Goal: Task Accomplishment & Management: Complete application form

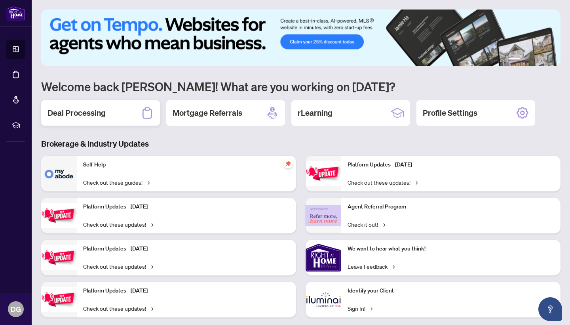
click at [85, 116] on h2 "Deal Processing" at bounding box center [77, 112] width 58 height 11
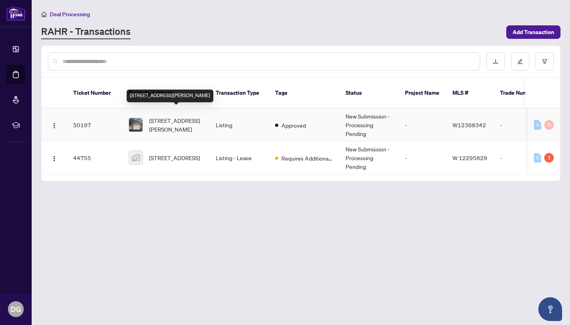
click at [175, 118] on span "[STREET_ADDRESS][PERSON_NAME]" at bounding box center [176, 124] width 54 height 17
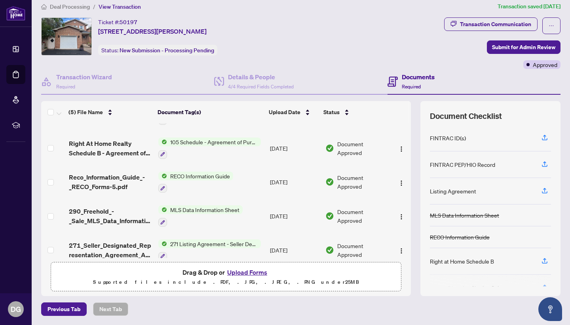
click at [253, 273] on button "Upload Forms" at bounding box center [247, 272] width 45 height 10
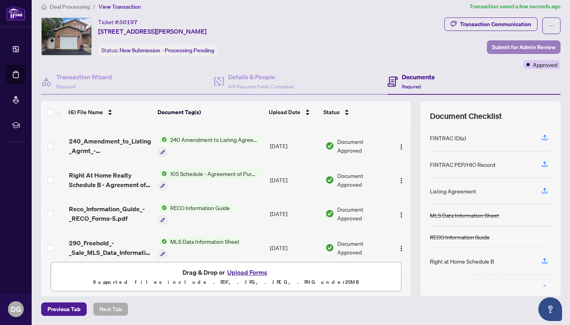
click at [528, 47] on span "Submit for Admin Review" at bounding box center [523, 47] width 63 height 13
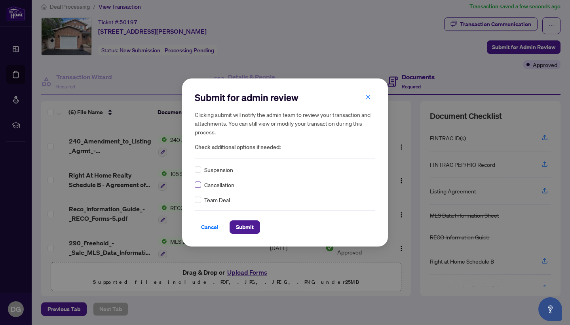
click at [200, 183] on span at bounding box center [198, 184] width 6 height 6
click at [247, 230] on span "Submit" at bounding box center [245, 227] width 18 height 13
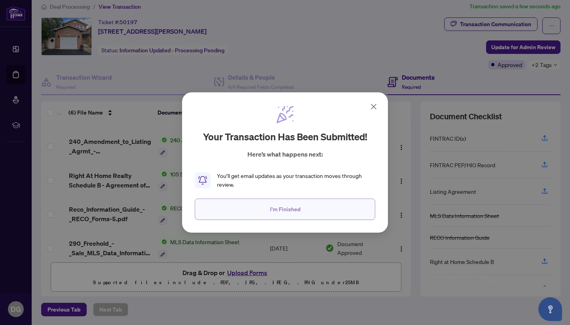
click at [300, 208] on span "I'm Finished" at bounding box center [285, 209] width 30 height 13
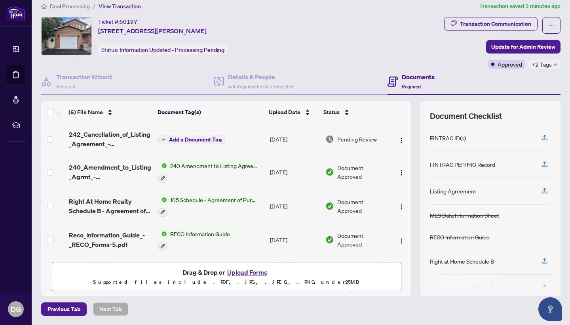
click at [252, 273] on button "Upload Forms" at bounding box center [247, 272] width 45 height 10
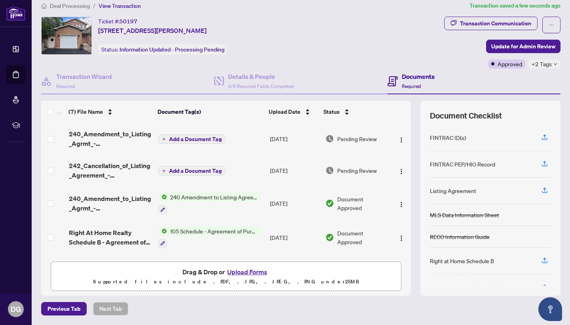
scroll to position [8, 0]
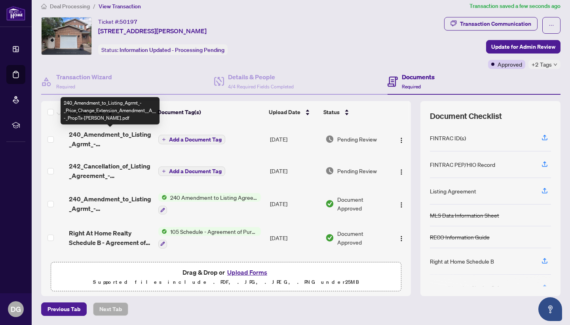
click at [132, 135] on span "240_Amendment_to_Listing_Agrmt_-_Price_Change_Extension_Amendment__A__-_PropTx-…" at bounding box center [110, 138] width 83 height 19
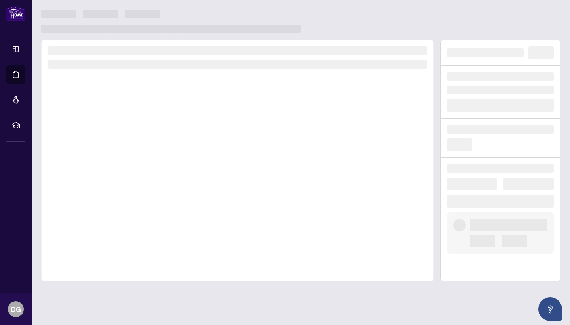
click at [132, 135] on div at bounding box center [237, 161] width 393 height 242
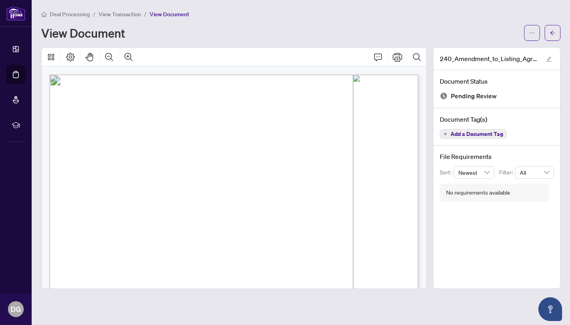
scroll to position [6, 0]
click at [171, 298] on main "Deal Processing / View Transaction / View Document View Document 240_Amendment_…" at bounding box center [301, 162] width 539 height 325
click at [251, 17] on div "Deal Processing / View Transaction / View Document" at bounding box center [301, 14] width 520 height 9
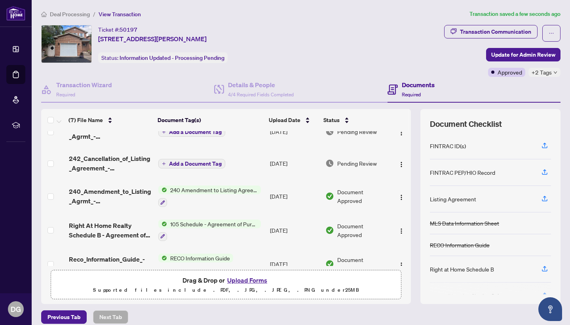
scroll to position [23, 0]
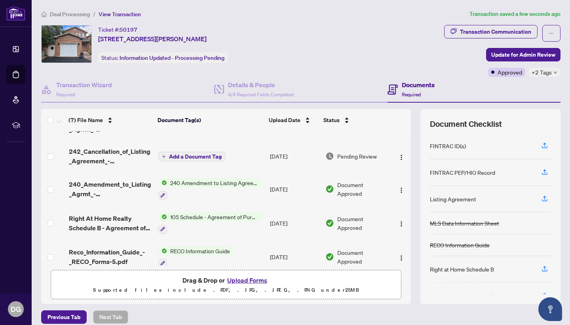
click at [181, 183] on span "240 Amendment to Listing Agreement - Authority to Offer for Sale Price Change/E…" at bounding box center [214, 182] width 94 height 9
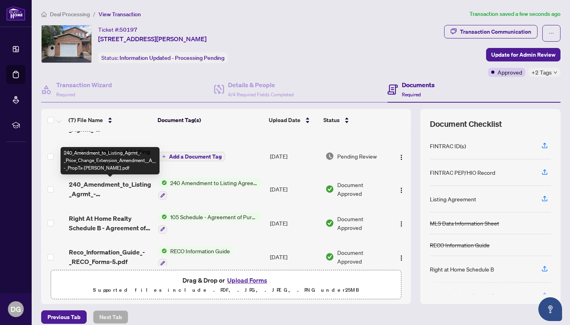
click at [137, 184] on span "240_Amendment_to_Listing_Agrmt_-_Price_Change_Extension_Amendment__A__-_PropTx-…" at bounding box center [110, 188] width 83 height 19
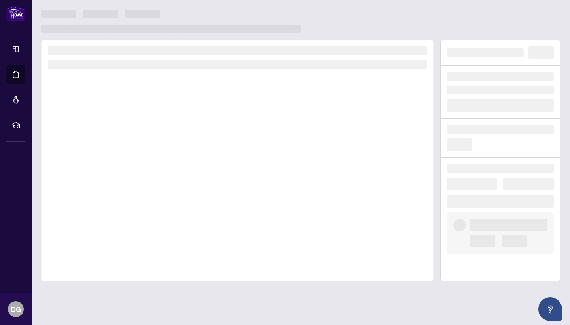
click at [137, 184] on div at bounding box center [237, 161] width 393 height 242
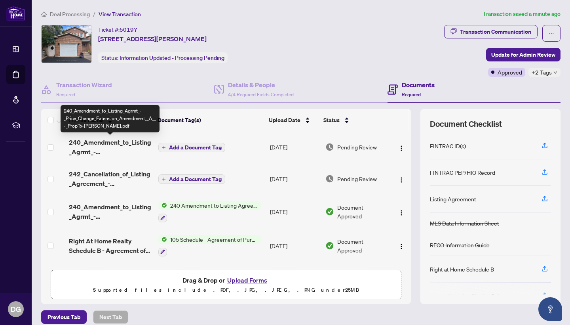
click at [110, 141] on span "240_Amendment_to_Listing_Agrmt_-_Price_Change_Extension_Amendment__A__-_PropTx-…" at bounding box center [110, 146] width 83 height 19
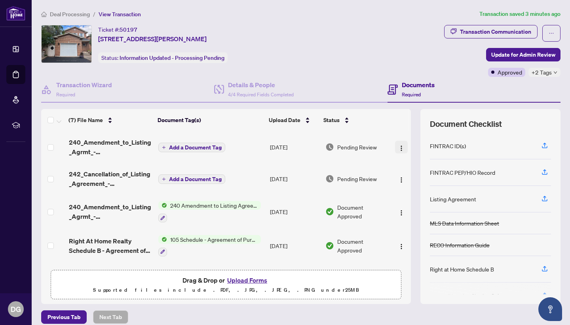
click at [401, 146] on img "button" at bounding box center [401, 148] width 6 height 6
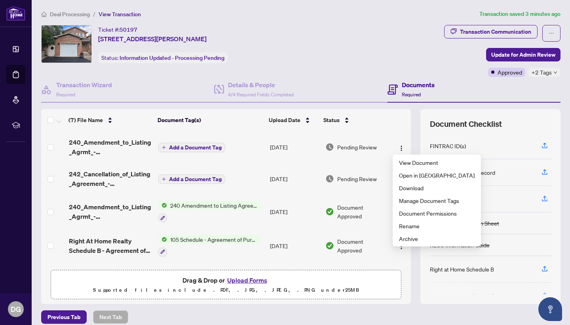
click at [381, 161] on td "Pending Review" at bounding box center [356, 147] width 69 height 32
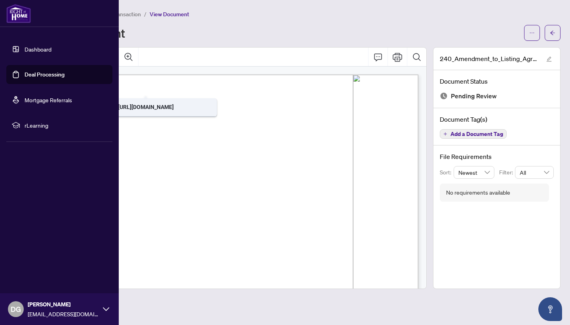
click at [42, 50] on link "Dashboard" at bounding box center [38, 49] width 27 height 7
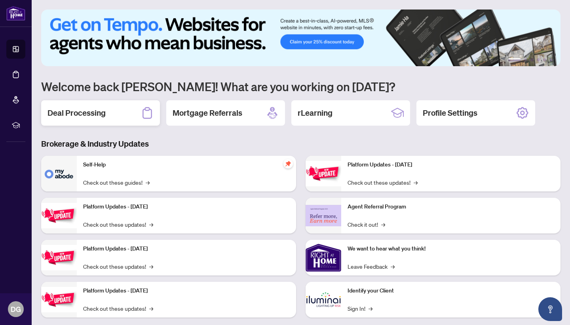
click at [102, 112] on h2 "Deal Processing" at bounding box center [77, 112] width 58 height 11
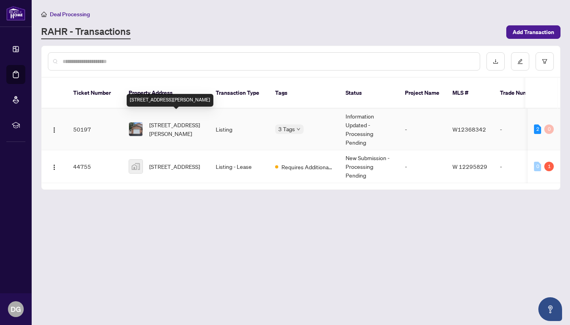
click at [175, 123] on span "[STREET_ADDRESS][PERSON_NAME]" at bounding box center [176, 128] width 54 height 17
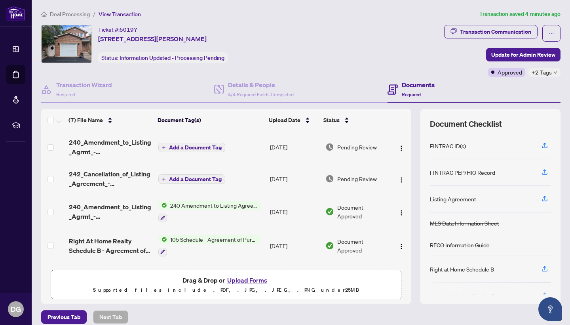
click at [256, 280] on button "Upload Forms" at bounding box center [247, 280] width 45 height 10
click at [253, 279] on button "Upload Forms" at bounding box center [247, 280] width 45 height 10
click at [250, 279] on button "Upload Forms" at bounding box center [247, 280] width 45 height 10
click at [257, 278] on button "Upload Forms" at bounding box center [247, 280] width 45 height 10
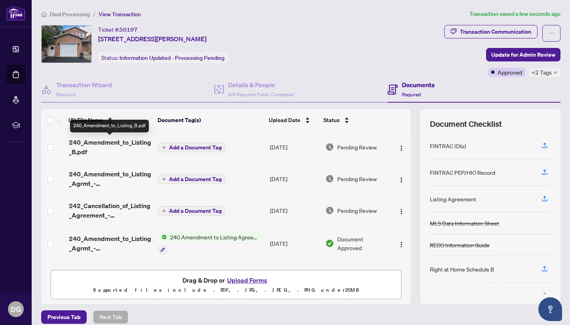
click at [141, 142] on span "240_Amendment_to_Listing_B.pdf" at bounding box center [110, 146] width 83 height 19
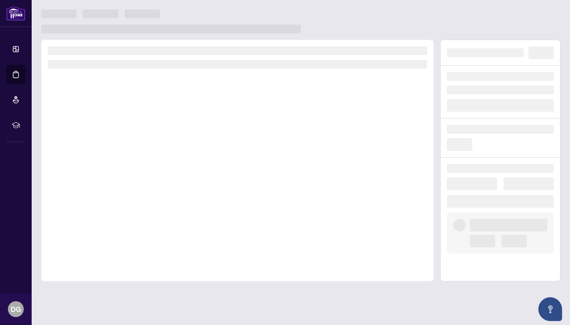
click at [141, 142] on div at bounding box center [237, 161] width 393 height 242
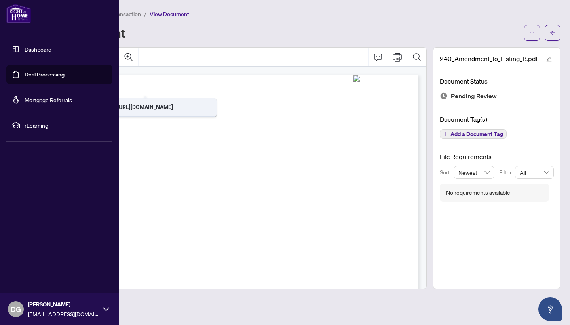
click at [28, 49] on link "Dashboard" at bounding box center [38, 49] width 27 height 7
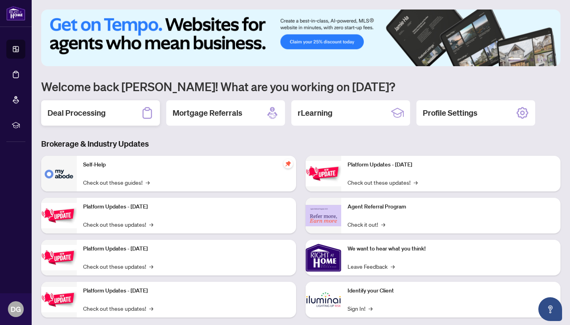
click at [111, 112] on div "Deal Processing" at bounding box center [100, 112] width 119 height 25
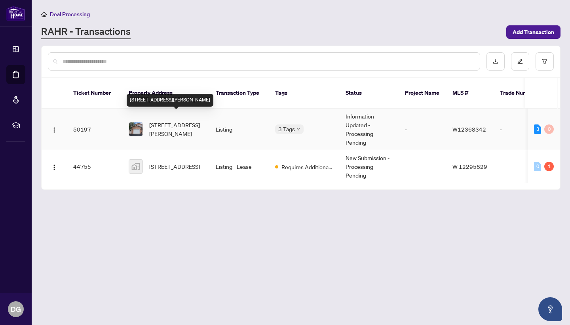
click at [185, 120] on span "[STREET_ADDRESS][PERSON_NAME]" at bounding box center [176, 128] width 54 height 17
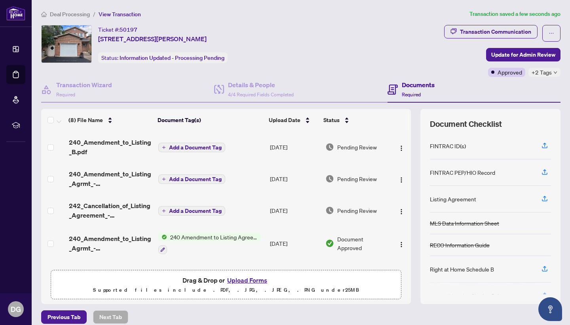
click at [554, 72] on icon "down" at bounding box center [556, 72] width 4 height 4
click at [461, 90] on div "Documents Required" at bounding box center [474, 90] width 173 height 26
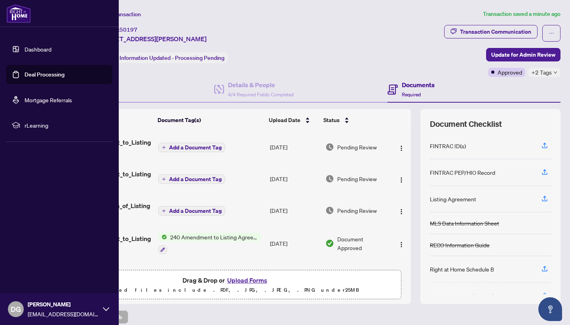
click at [25, 48] on link "Dashboard" at bounding box center [38, 49] width 27 height 7
